Goal: Communication & Community: Participate in discussion

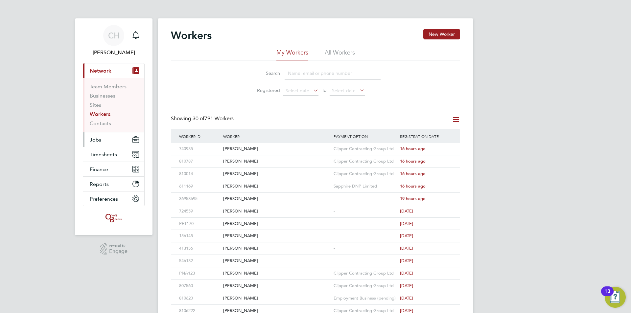
click at [105, 140] on button "Jobs" at bounding box center [113, 140] width 61 height 14
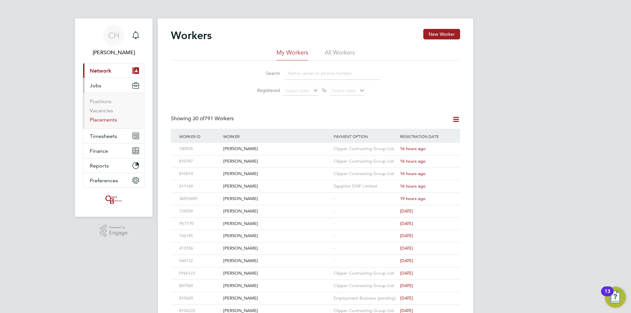
click at [103, 119] on link "Placements" at bounding box center [103, 120] width 27 height 6
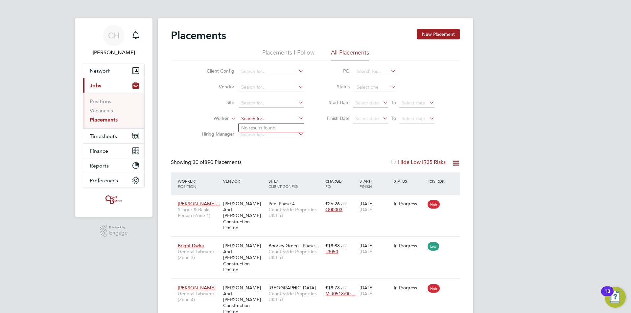
click at [263, 116] on input at bounding box center [271, 118] width 65 height 9
click at [263, 125] on li "[PERSON_NAME]" at bounding box center [279, 128] width 81 height 9
type input "[PERSON_NAME]"
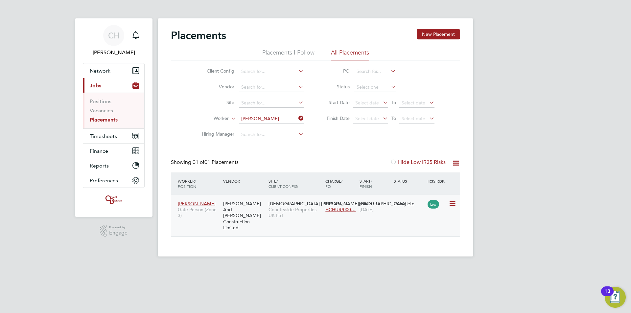
click at [274, 204] on span "[DEMOGRAPHIC_DATA] [PERSON_NAME][GEOGRAPHIC_DATA]" at bounding box center [338, 204] width 138 height 6
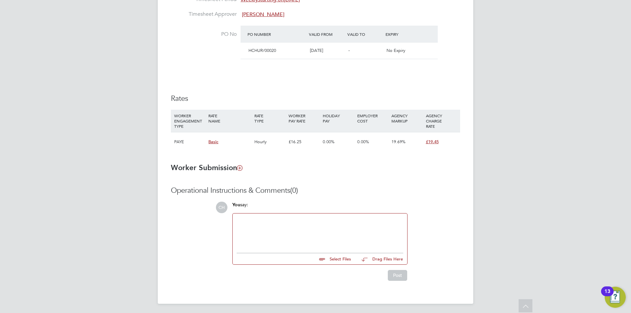
scroll to position [373, 0]
click at [260, 209] on div "You say:" at bounding box center [320, 207] width 175 height 12
click at [261, 215] on div at bounding box center [320, 231] width 175 height 36
click at [261, 223] on div at bounding box center [320, 231] width 167 height 28
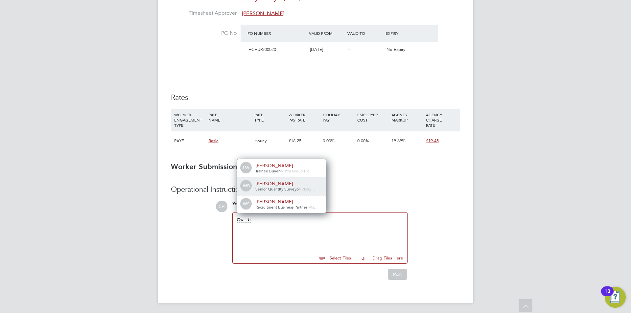
click at [274, 187] on span "Senior Quantity Surveyor" at bounding box center [278, 188] width 45 height 5
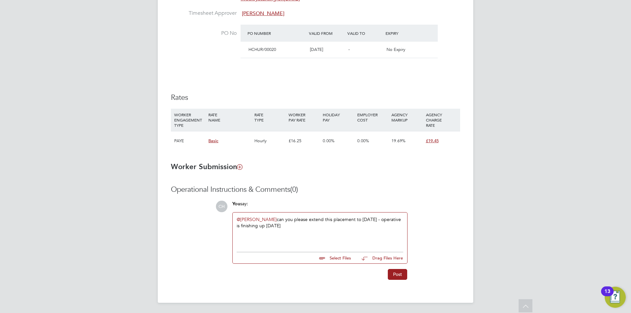
click at [251, 237] on div "@Will Bellamy ​ can you please extend this placement to 27/8/25 - operative is …" at bounding box center [320, 231] width 167 height 28
click at [240, 233] on div "@Will Bellamy ​ can you please extend this placement to 27/8/25 - operative is …" at bounding box center [320, 231] width 167 height 28
click at [290, 229] on div "@Will Bellamy ​ can you please extend this placement to 27/8/25 - operative is …" at bounding box center [320, 231] width 167 height 28
click at [405, 276] on button "Post" at bounding box center [397, 274] width 19 height 11
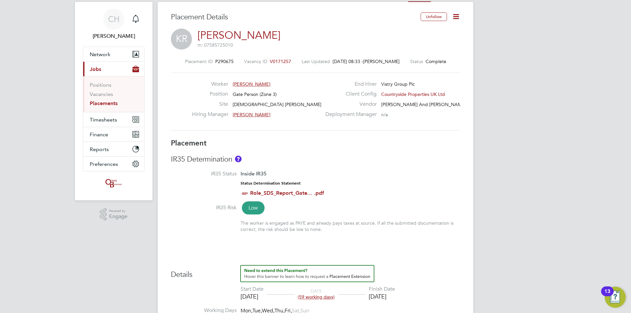
scroll to position [0, 0]
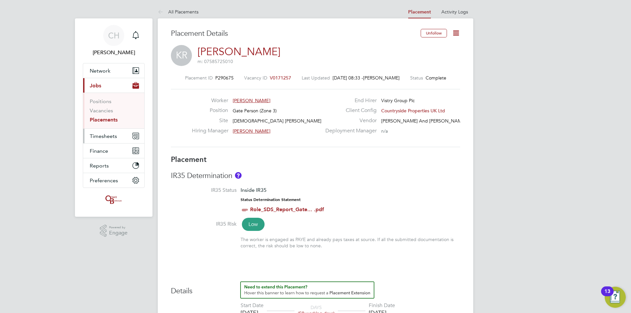
click at [103, 137] on span "Timesheets" at bounding box center [103, 136] width 27 height 6
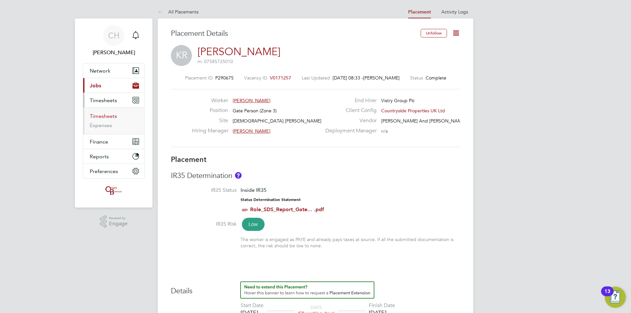
click at [99, 118] on link "Timesheets" at bounding box center [103, 116] width 27 height 6
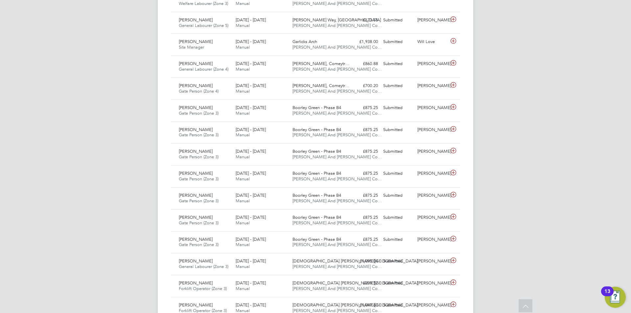
scroll to position [526, 0]
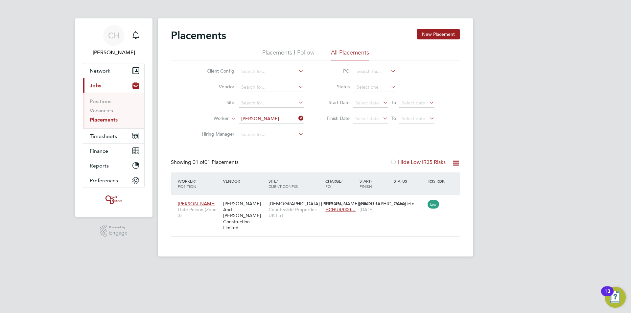
scroll to position [6, 31]
click at [109, 120] on link "Placements" at bounding box center [104, 120] width 28 height 6
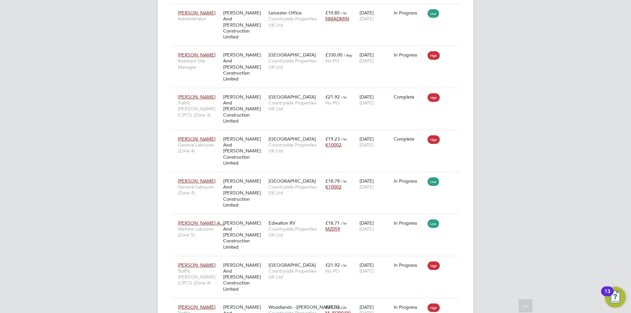
scroll to position [652, 0]
